Goal: Task Accomplishment & Management: Manage account settings

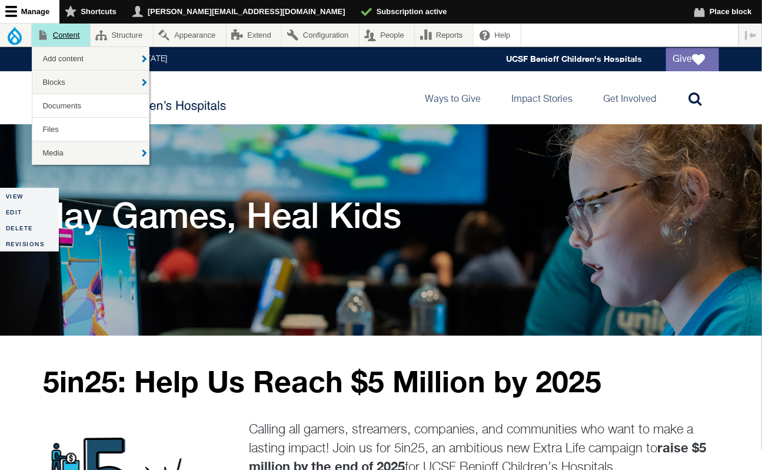
click at [65, 32] on link "Content" at bounding box center [61, 35] width 58 height 23
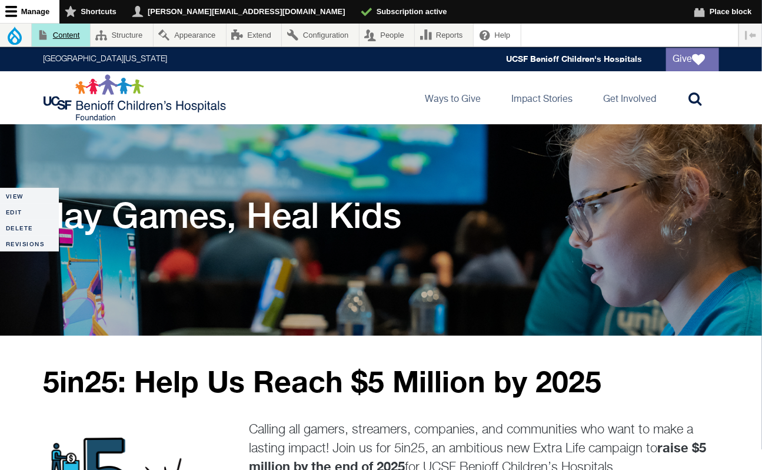
scroll to position [82, 0]
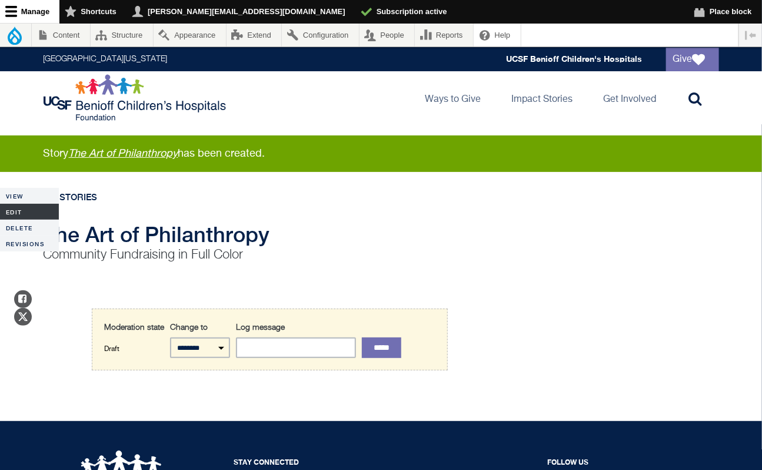
click at [14, 209] on link "Edit" at bounding box center [29, 212] width 59 height 16
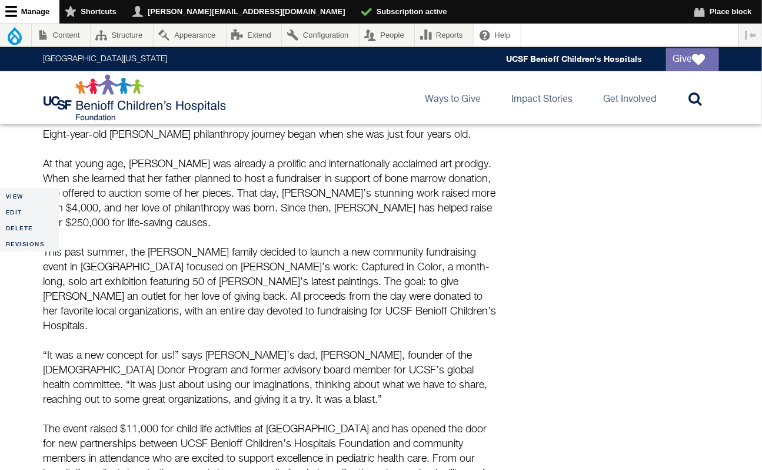
scroll to position [255, 0]
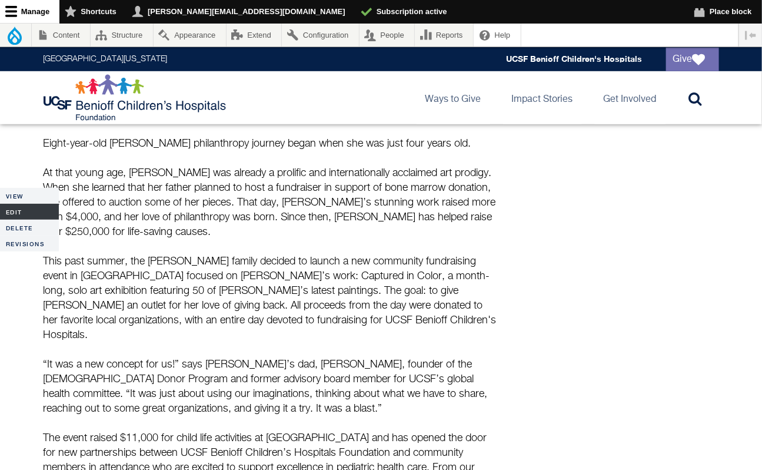
click at [16, 211] on link "Edit" at bounding box center [29, 212] width 59 height 16
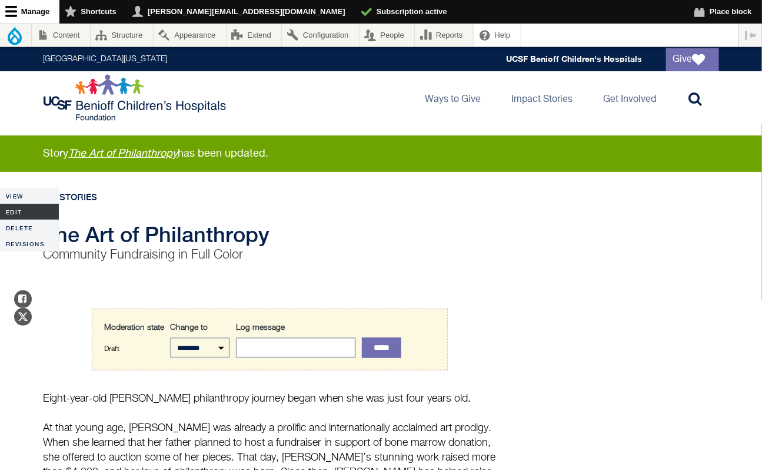
click at [14, 209] on link "Edit" at bounding box center [29, 212] width 59 height 16
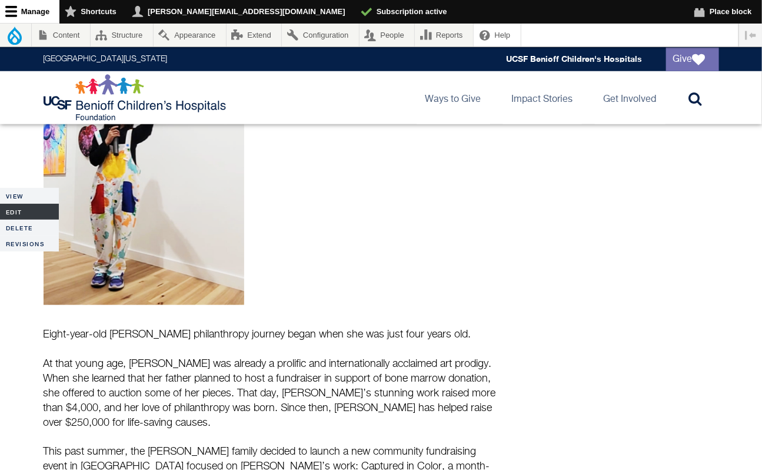
scroll to position [395, 0]
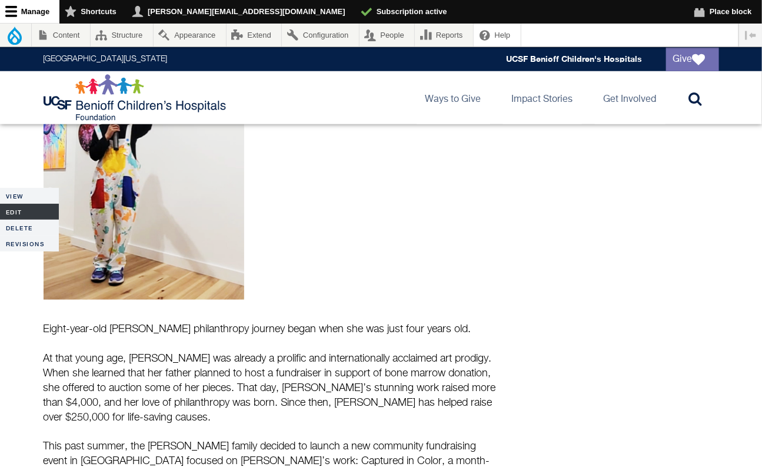
click at [18, 208] on link "Edit" at bounding box center [29, 212] width 59 height 16
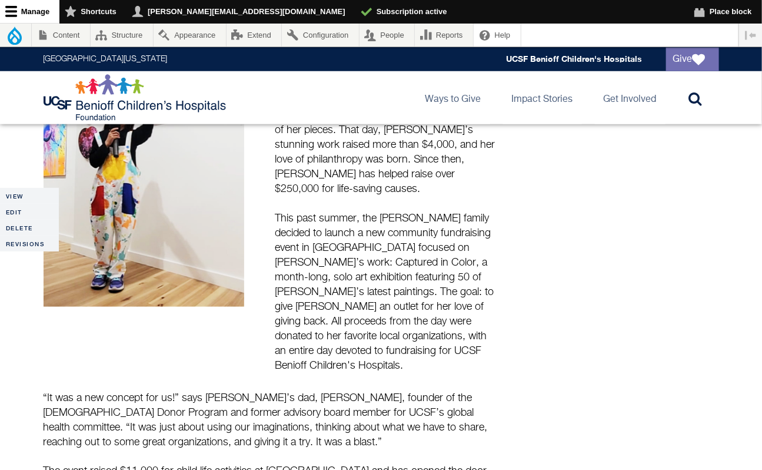
scroll to position [392, 0]
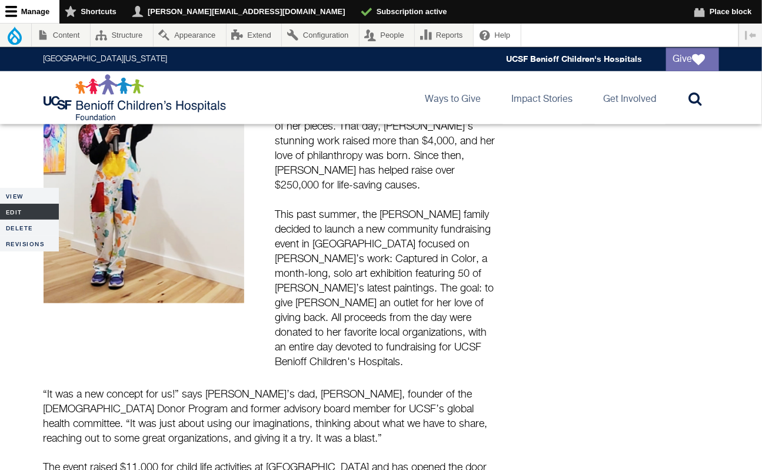
click at [12, 212] on link "Edit" at bounding box center [29, 212] width 59 height 16
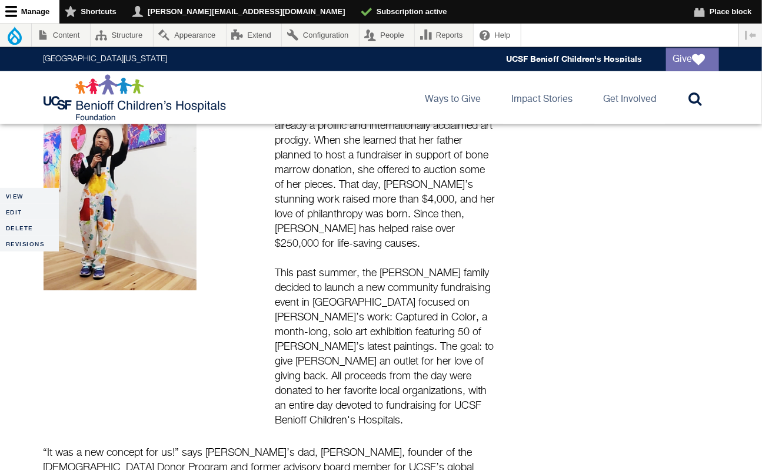
scroll to position [330, 0]
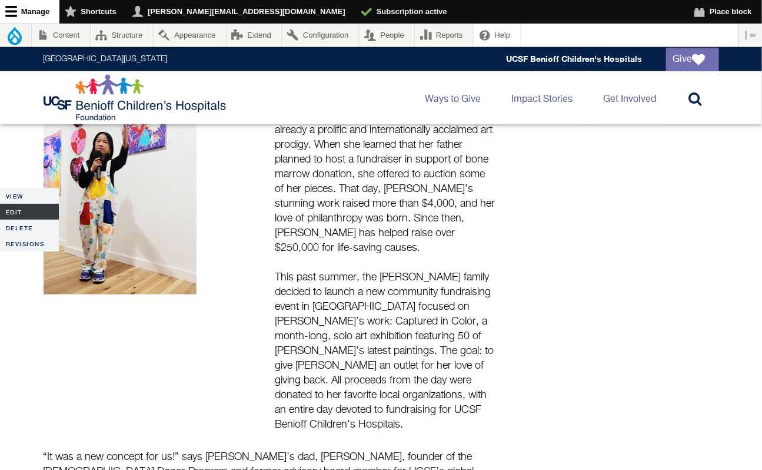
click at [19, 211] on link "Edit" at bounding box center [29, 212] width 59 height 16
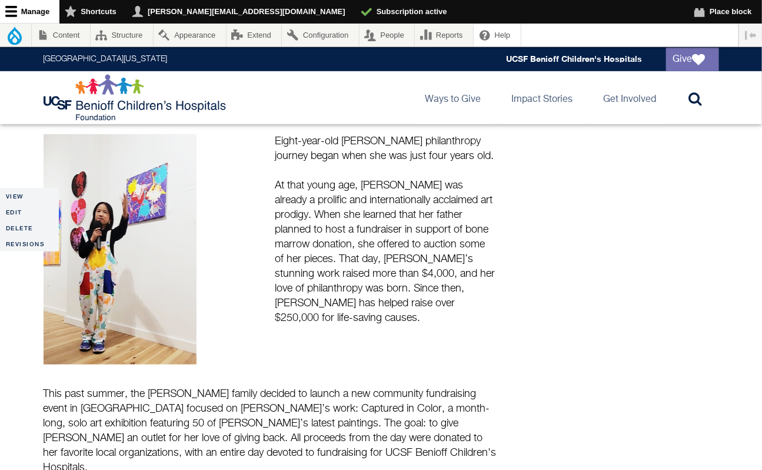
scroll to position [262, 0]
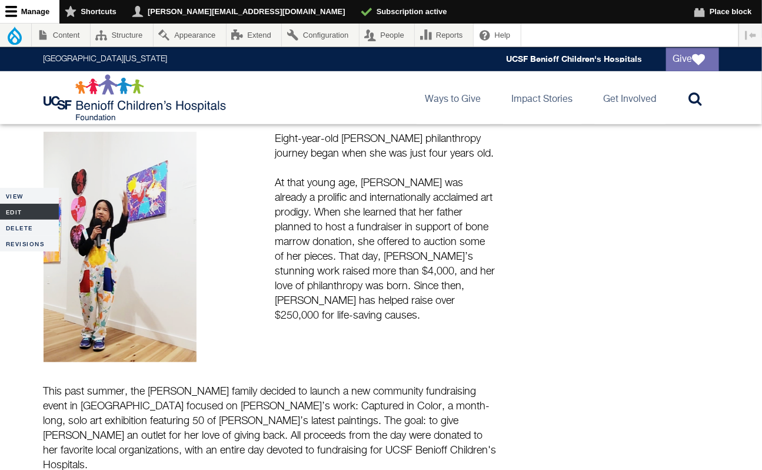
click at [21, 211] on link "Edit" at bounding box center [29, 212] width 59 height 16
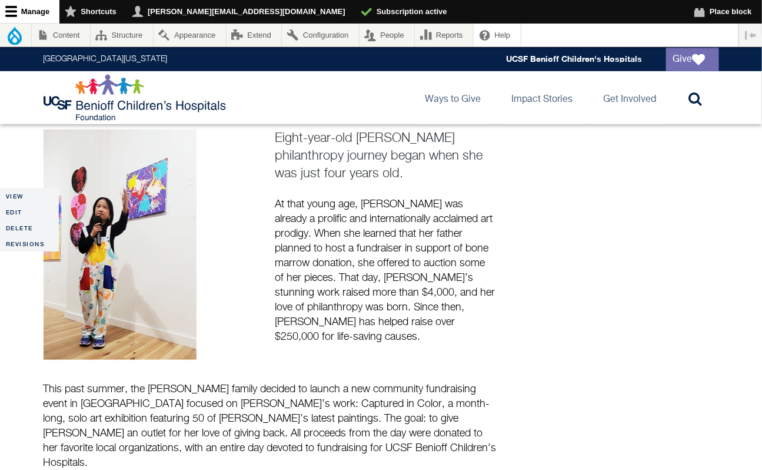
scroll to position [265, 0]
click at [11, 211] on link "Edit" at bounding box center [29, 212] width 59 height 16
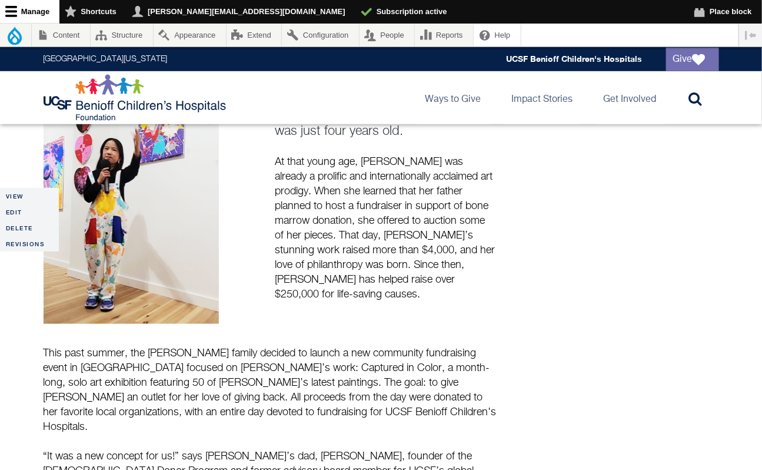
scroll to position [316, 0]
